Goal: Task Accomplishment & Management: Complete application form

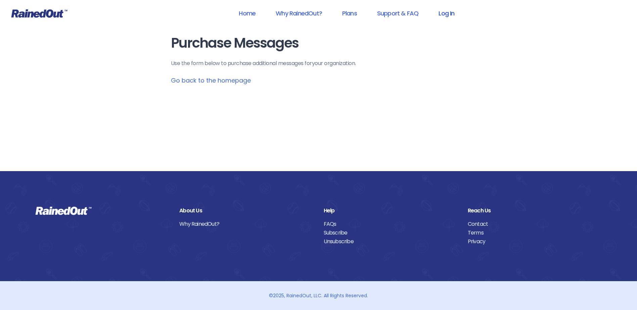
click at [452, 11] on link "Log In" at bounding box center [446, 13] width 33 height 15
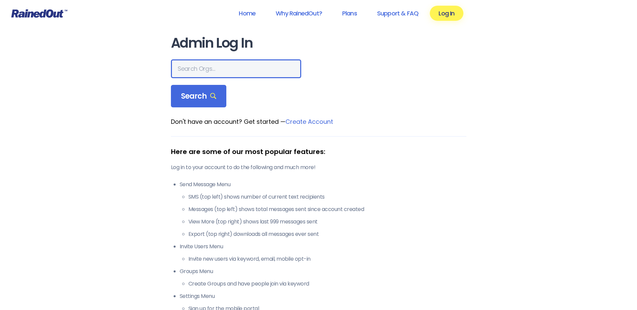
click at [208, 68] on input "text" at bounding box center [236, 68] width 130 height 19
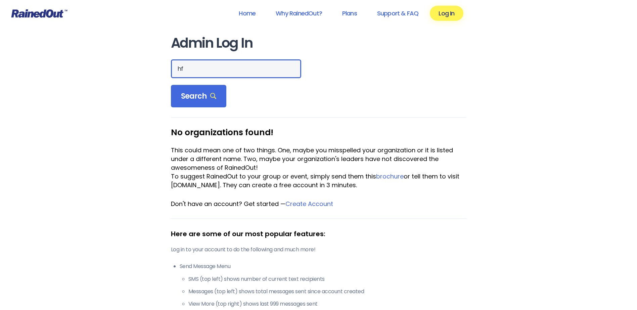
type input "h"
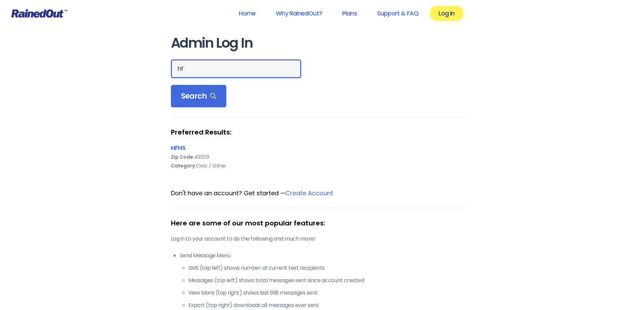
type input "h"
type input "behavioral health"
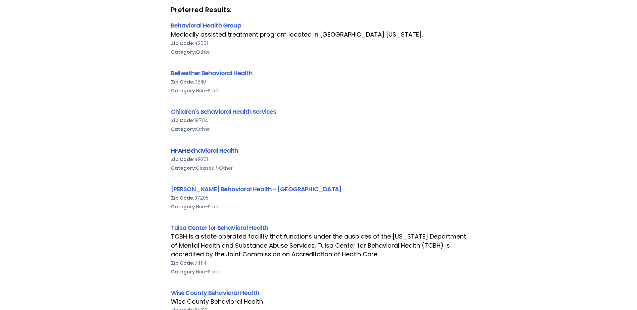
scroll to position [134, 0]
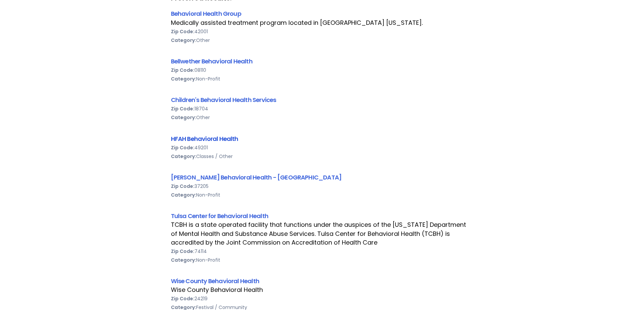
click at [191, 138] on link "HFAH Behavioral Health" at bounding box center [205, 139] width 68 height 8
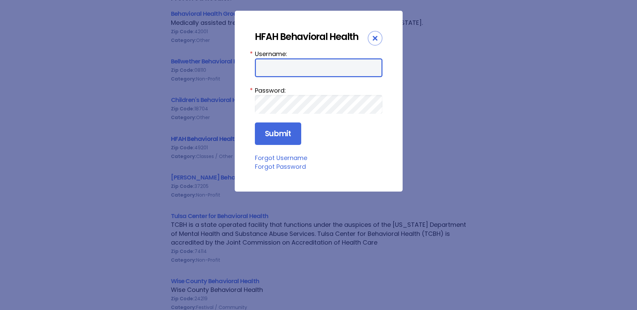
type input "ChargeNurse"
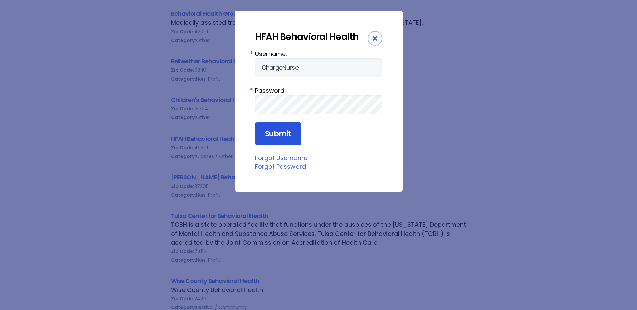
click at [293, 135] on input "Submit" at bounding box center [278, 134] width 46 height 23
